Goal: Information Seeking & Learning: Learn about a topic

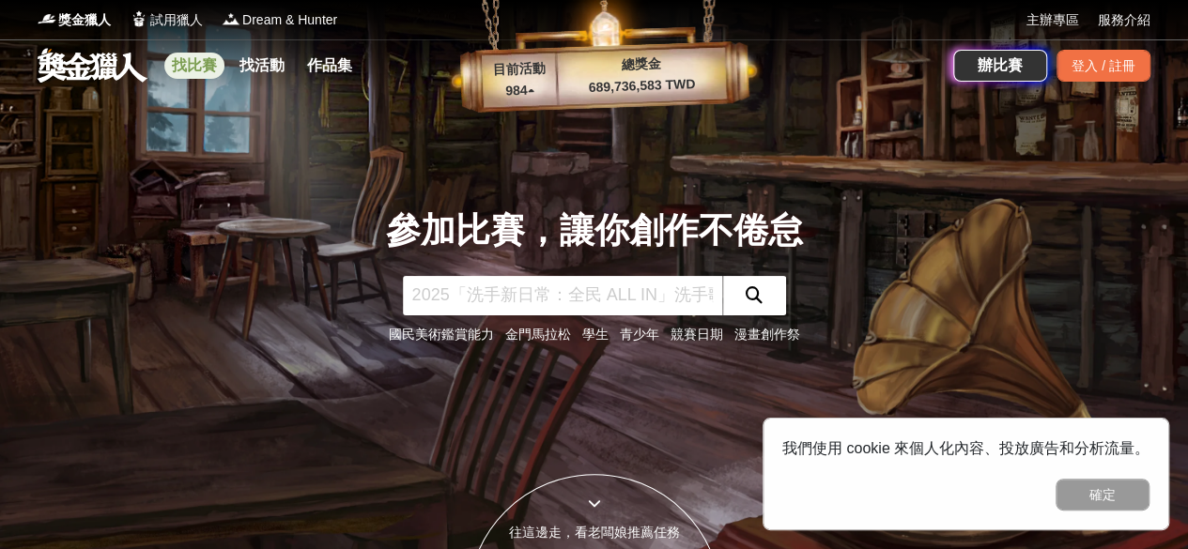
click at [176, 55] on link "找比賽" at bounding box center [194, 66] width 60 height 26
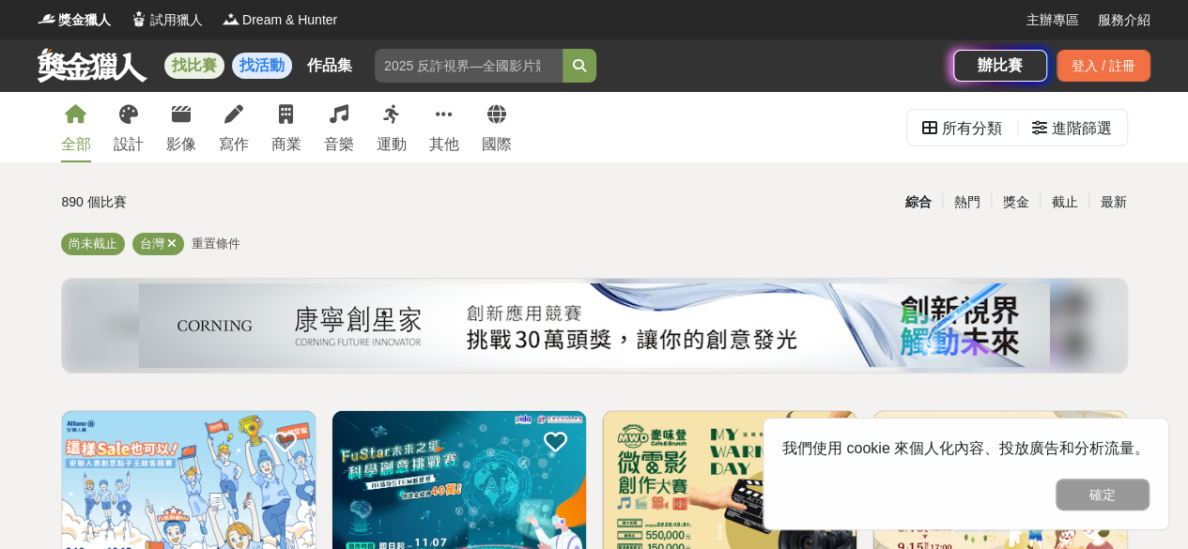
click at [241, 74] on link "找活動" at bounding box center [262, 66] width 60 height 26
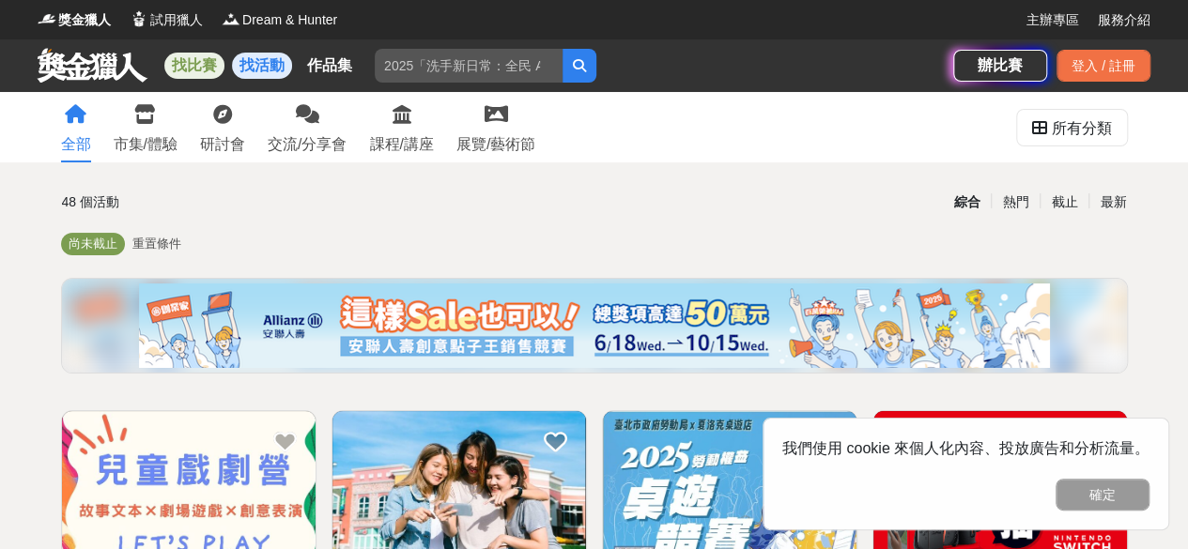
click at [212, 74] on link "找比賽" at bounding box center [194, 66] width 60 height 26
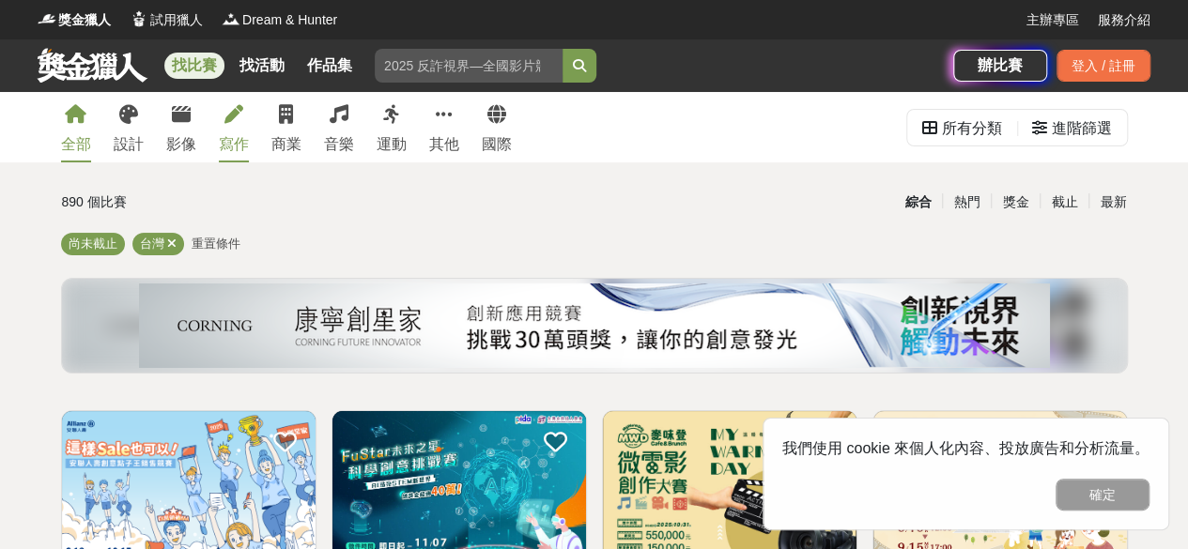
click at [231, 136] on div "寫作" at bounding box center [234, 144] width 30 height 23
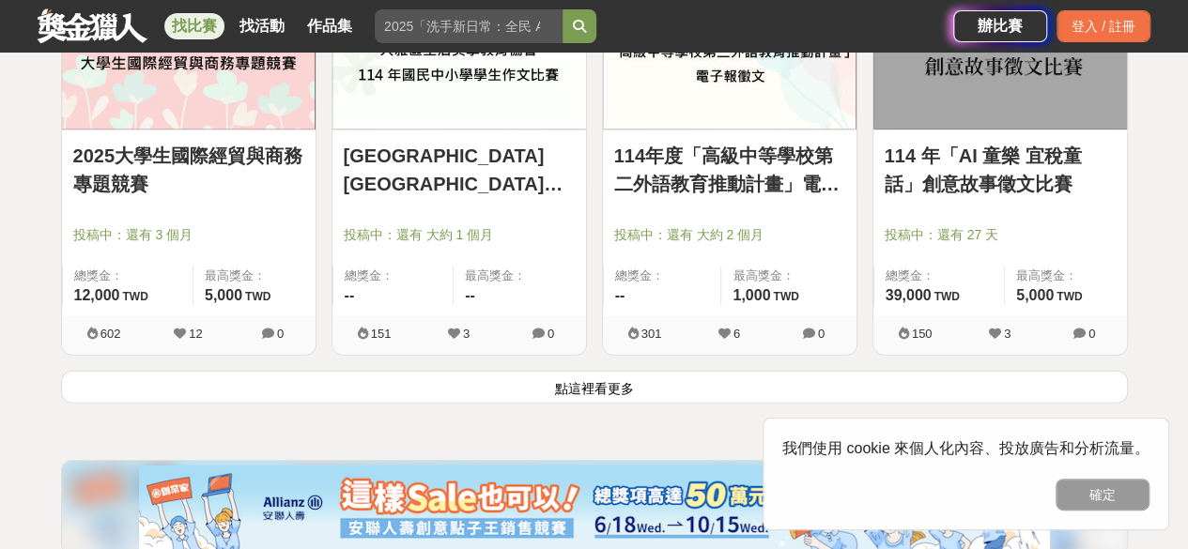
scroll to position [2630, 0]
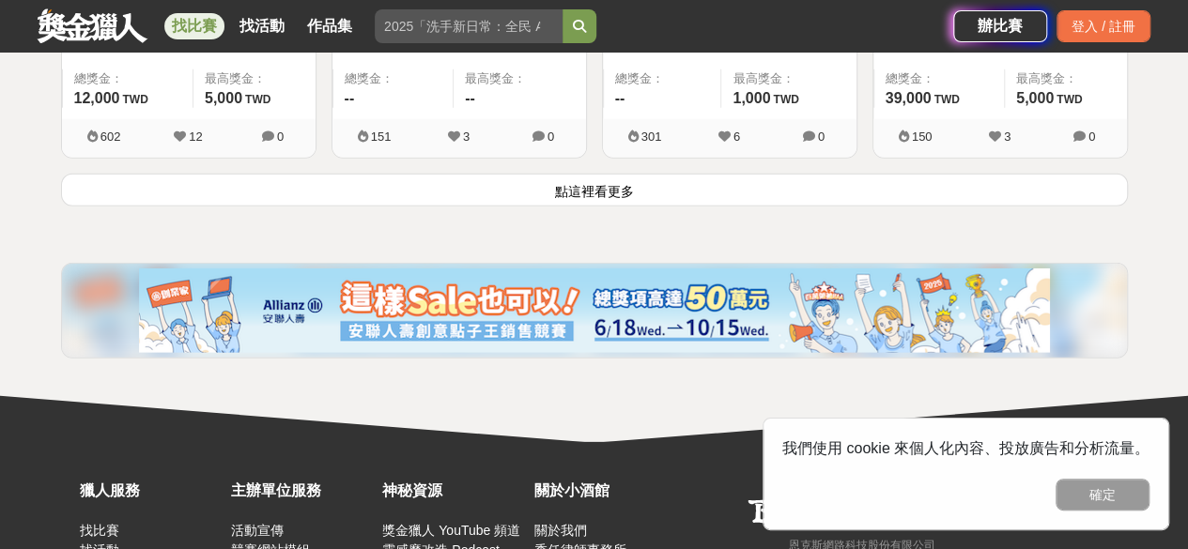
click at [688, 175] on button "點這裡看更多" at bounding box center [594, 190] width 1067 height 33
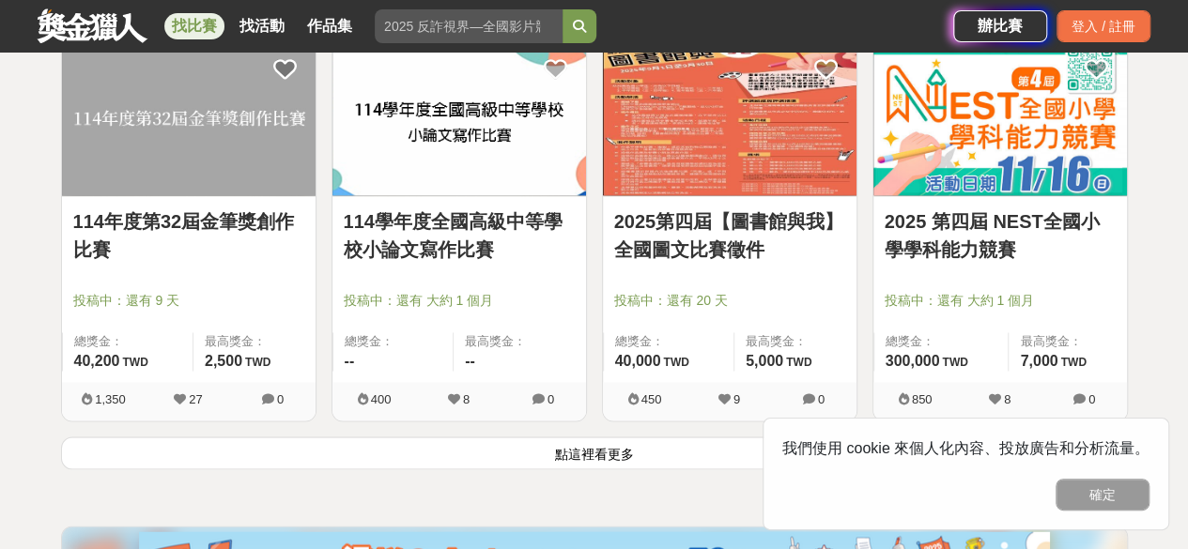
scroll to position [4884, 0]
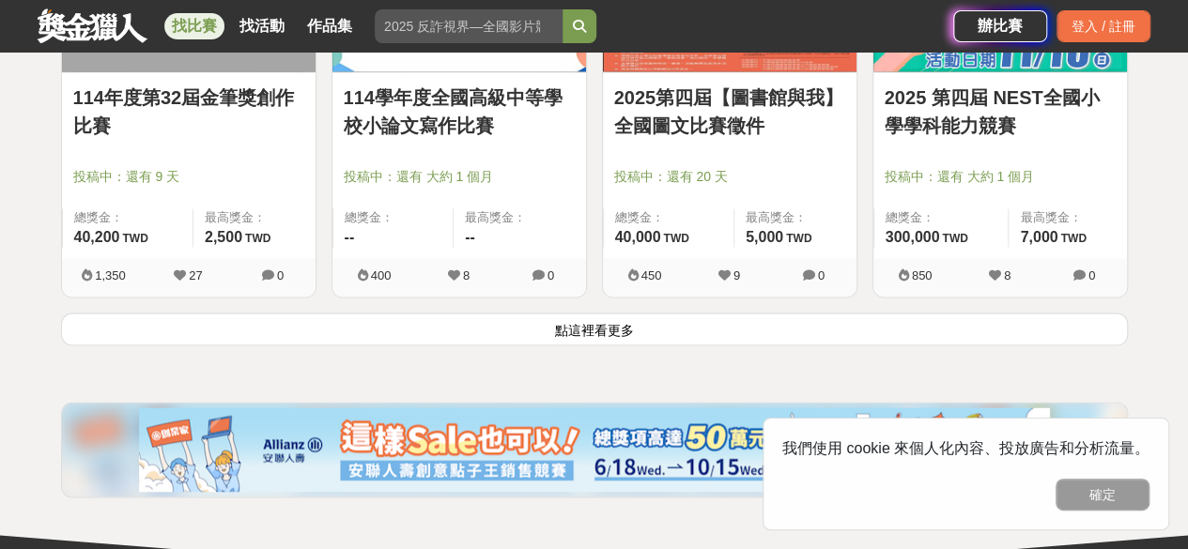
click at [411, 313] on button "點這裡看更多" at bounding box center [594, 329] width 1067 height 33
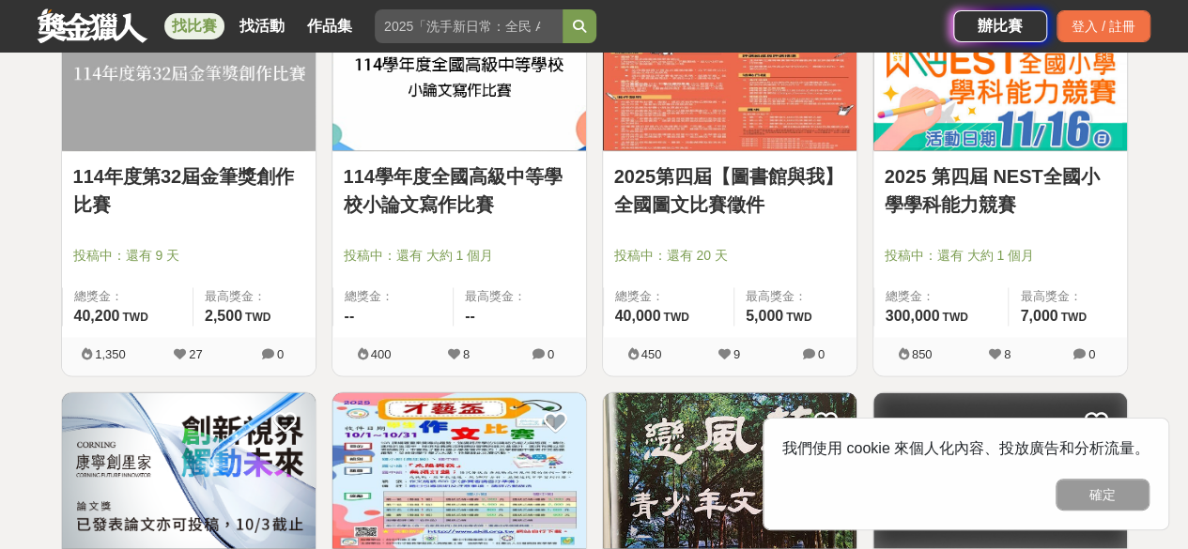
scroll to position [4603, 0]
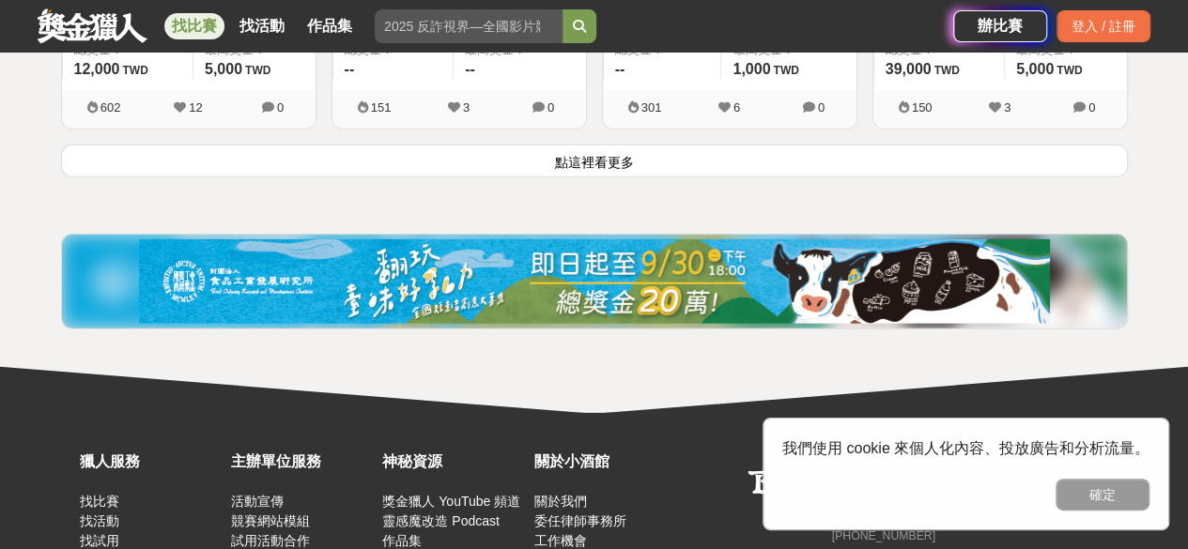
scroll to position [2630, 0]
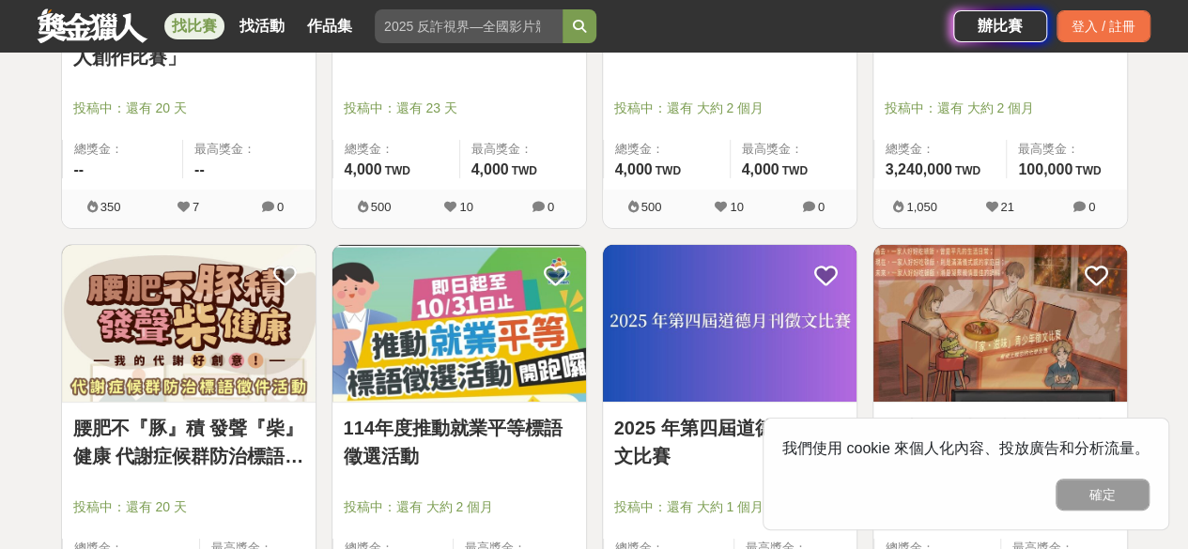
scroll to position [3440, 0]
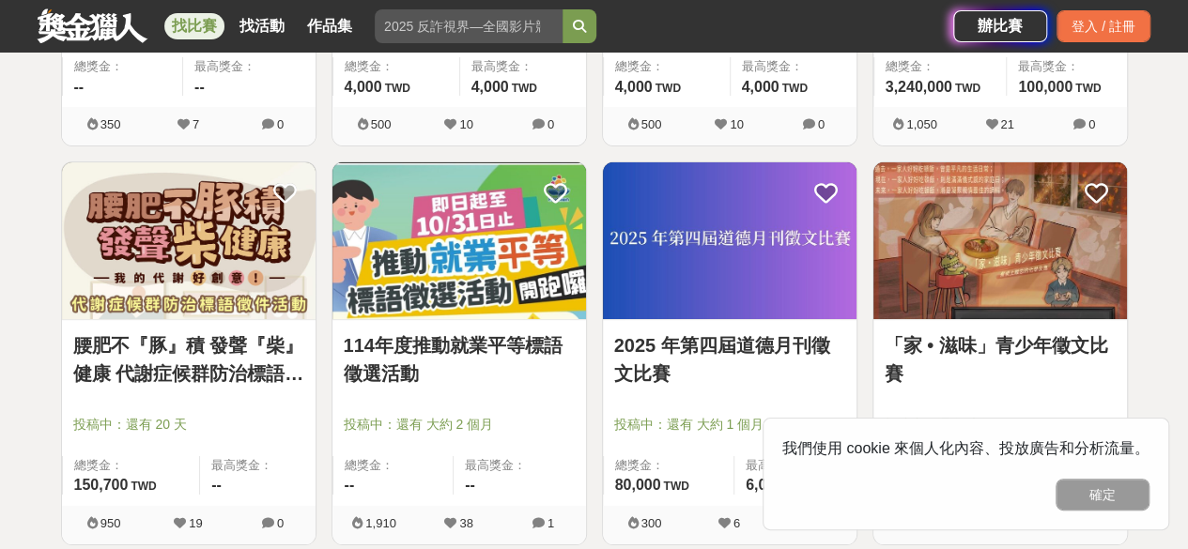
click at [139, 220] on img at bounding box center [189, 240] width 254 height 157
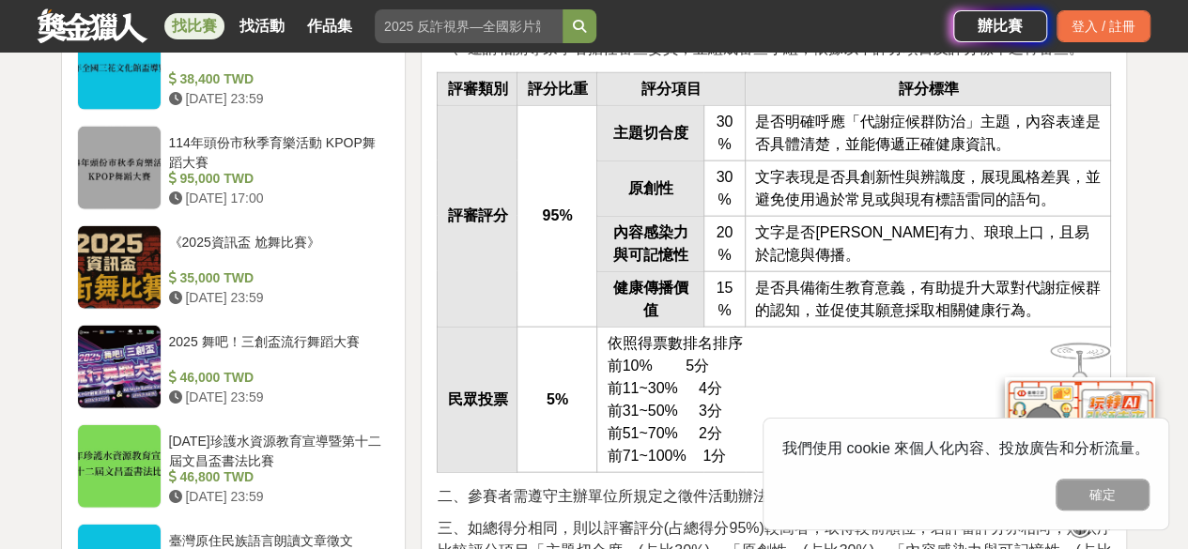
scroll to position [2160, 0]
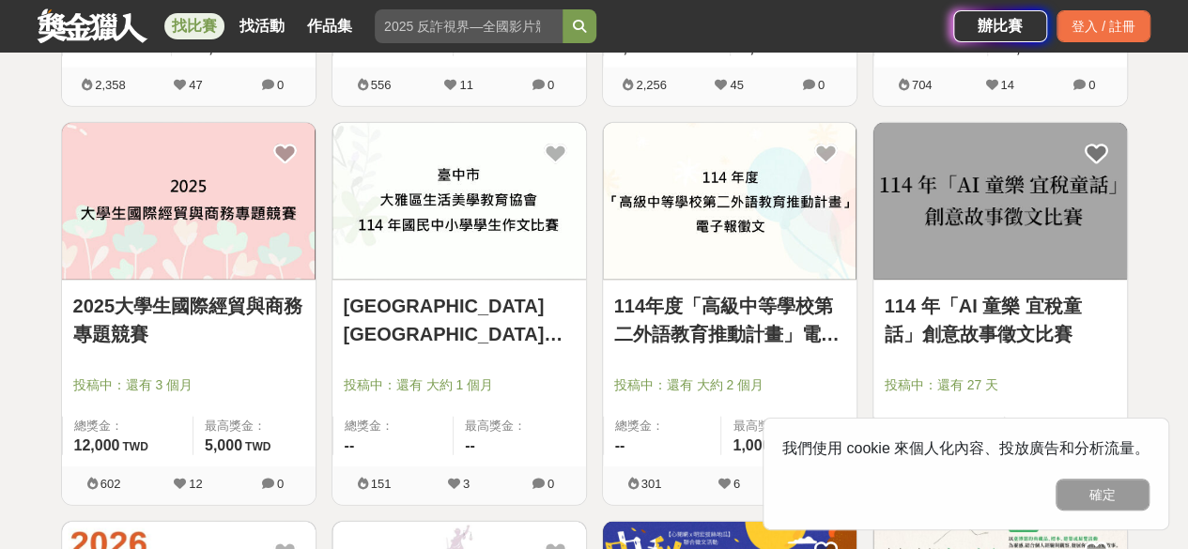
scroll to position [2313, 0]
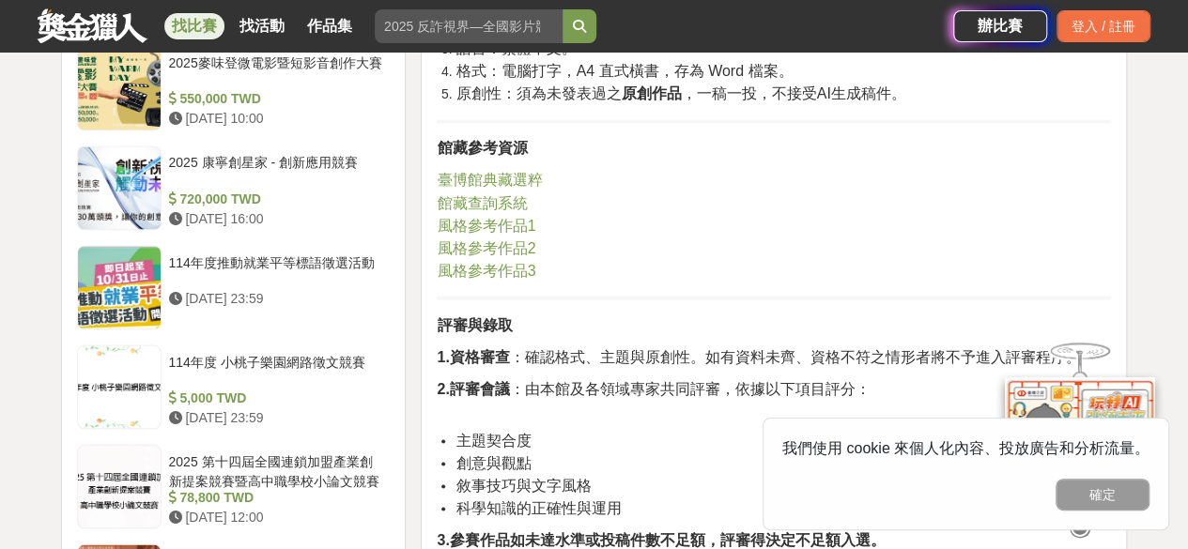
scroll to position [1691, 0]
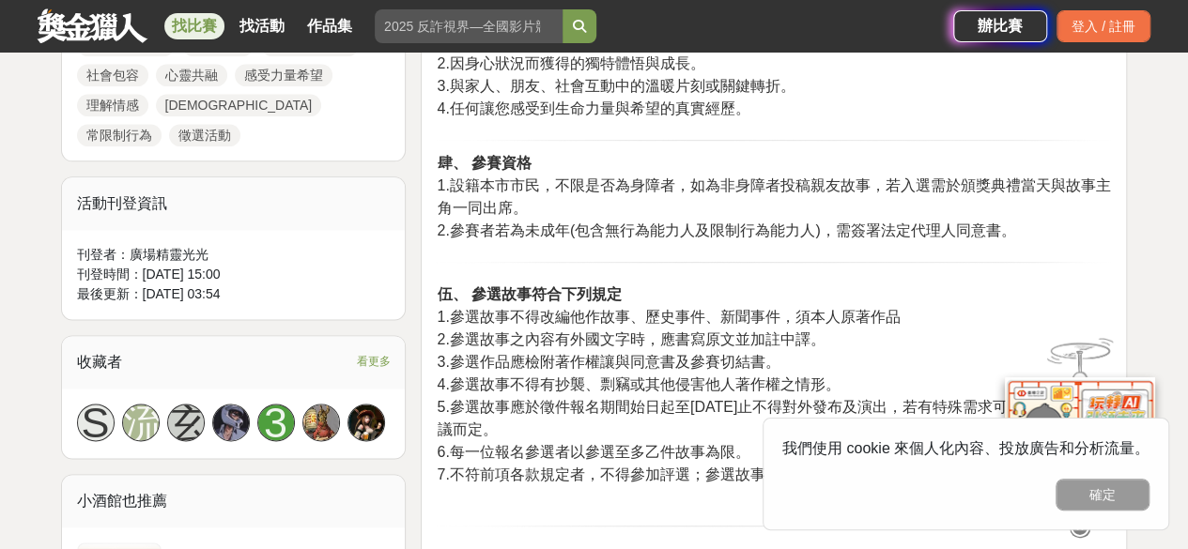
scroll to position [1127, 0]
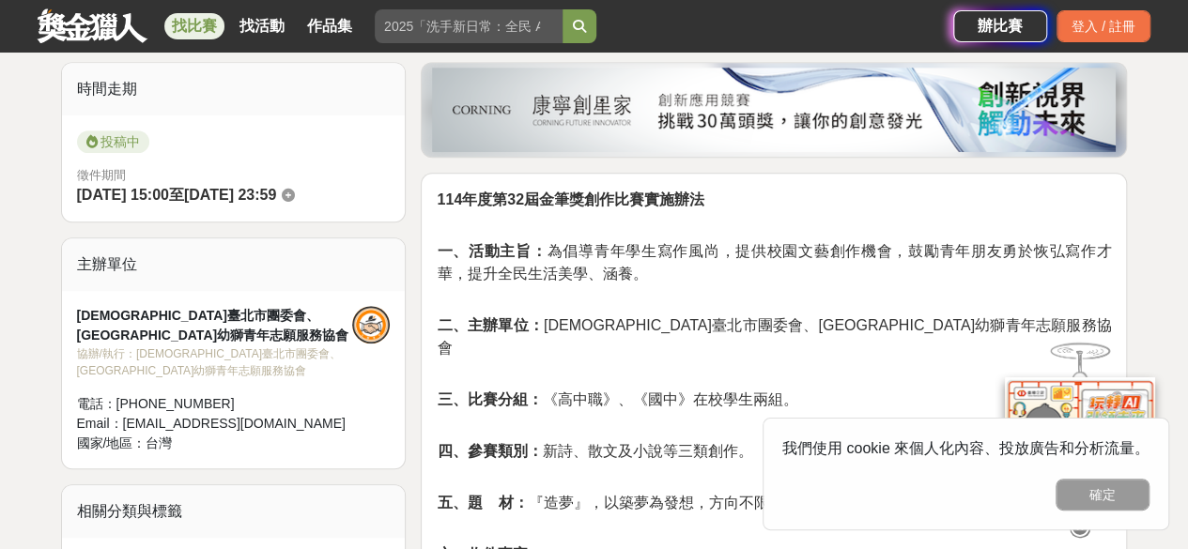
scroll to position [564, 0]
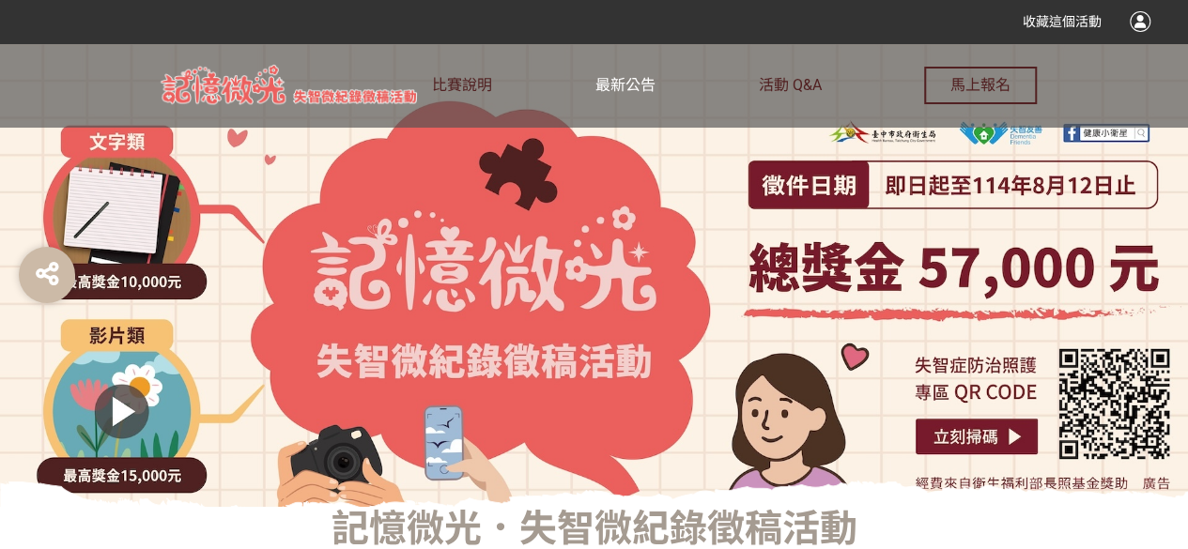
click at [627, 94] on span "最新公告" at bounding box center [626, 85] width 60 height 18
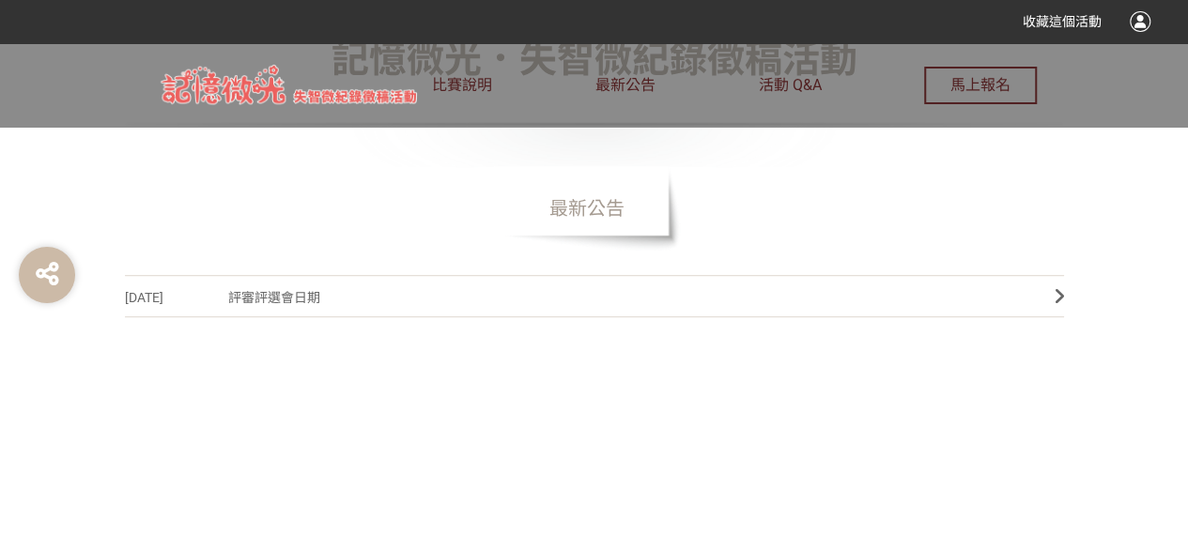
click at [354, 275] on link "[DATE] 評審評選會日期" at bounding box center [594, 296] width 939 height 42
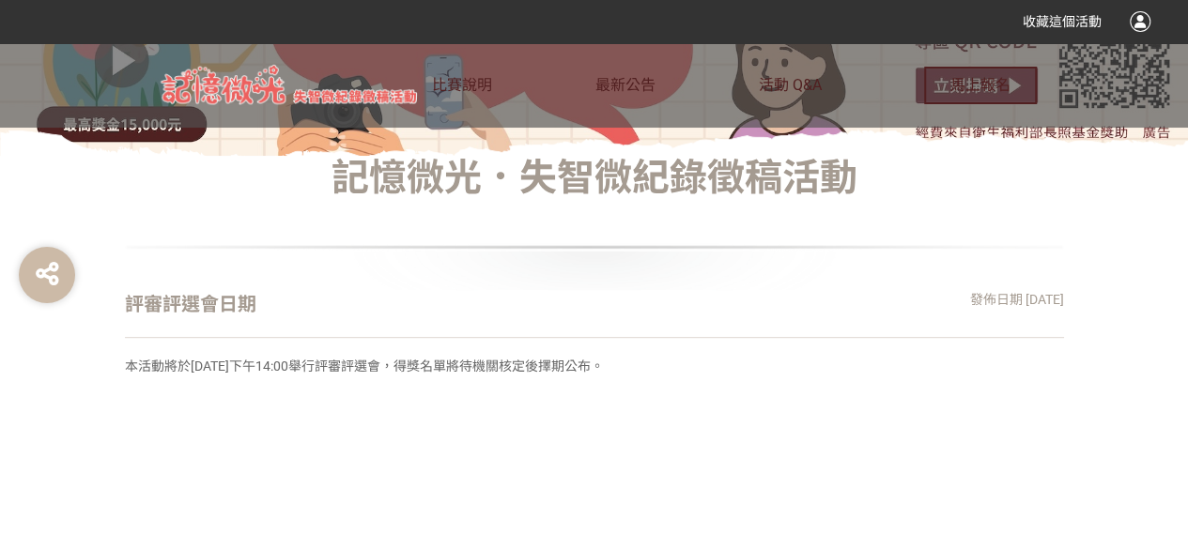
scroll to position [564, 0]
